Goal: Go to known website: Access a specific website the user already knows

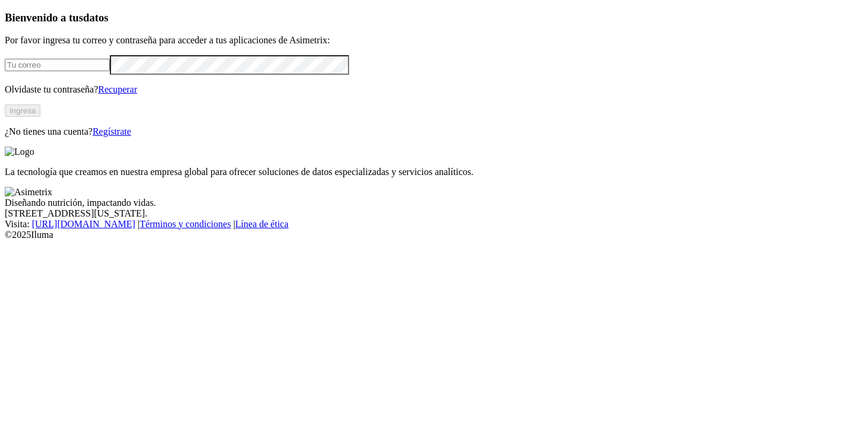
type input "[PERSON_NAME][EMAIL_ADDRESS][DOMAIN_NAME]"
click at [40, 117] on button "Ingresa" at bounding box center [23, 110] width 36 height 12
